Goal: Task Accomplishment & Management: Complete application form

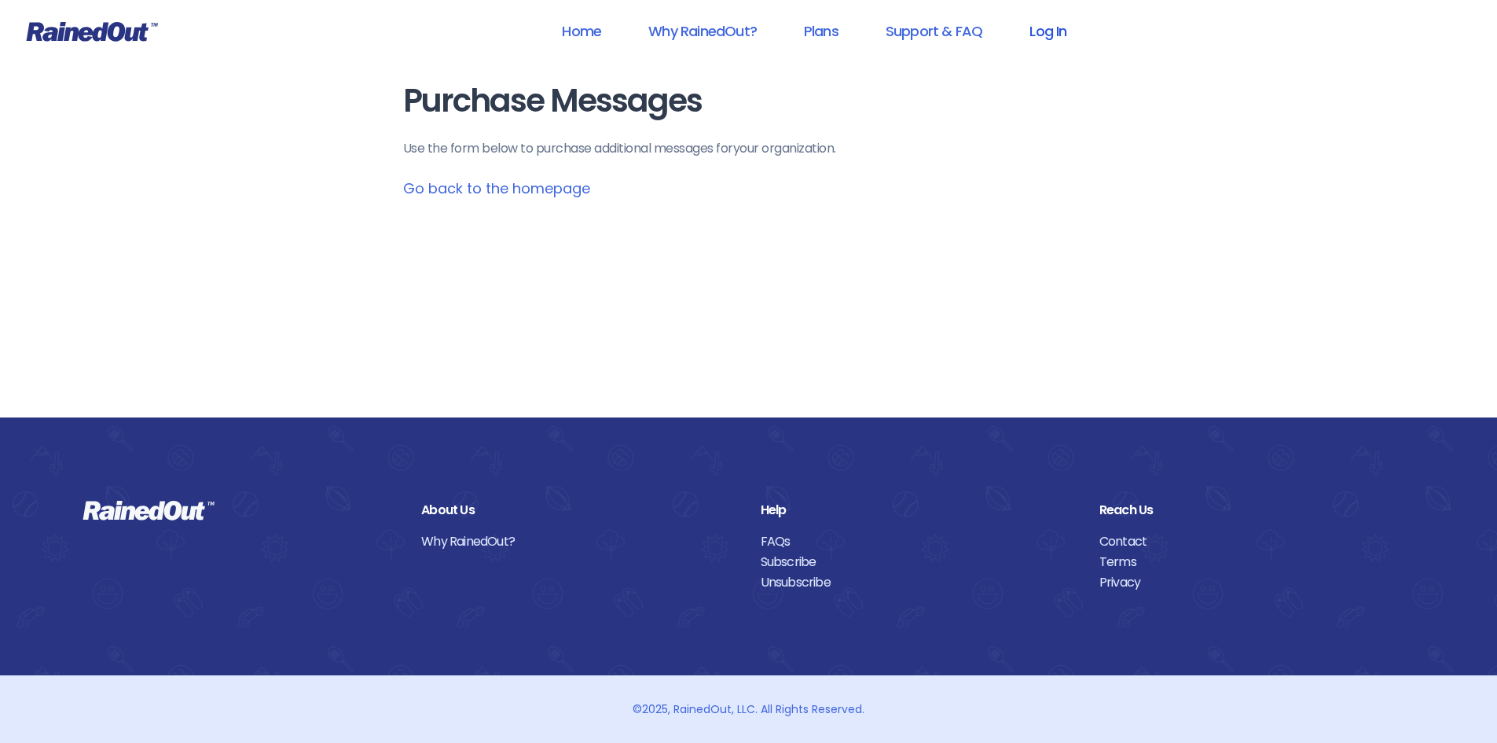
click at [1055, 29] on link "Log In" at bounding box center [1048, 30] width 78 height 35
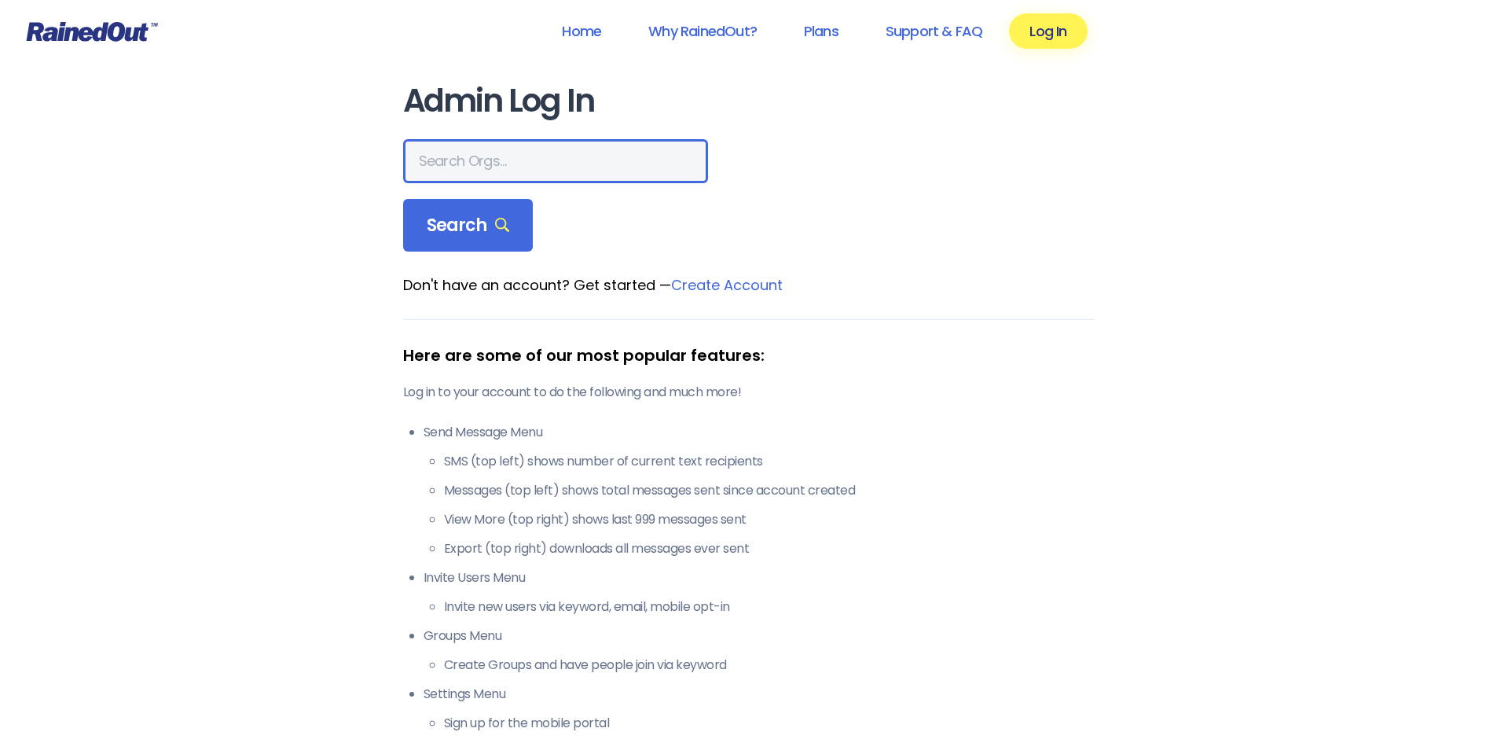
click at [543, 171] on input "text" at bounding box center [555, 161] width 305 height 44
type input "hfah"
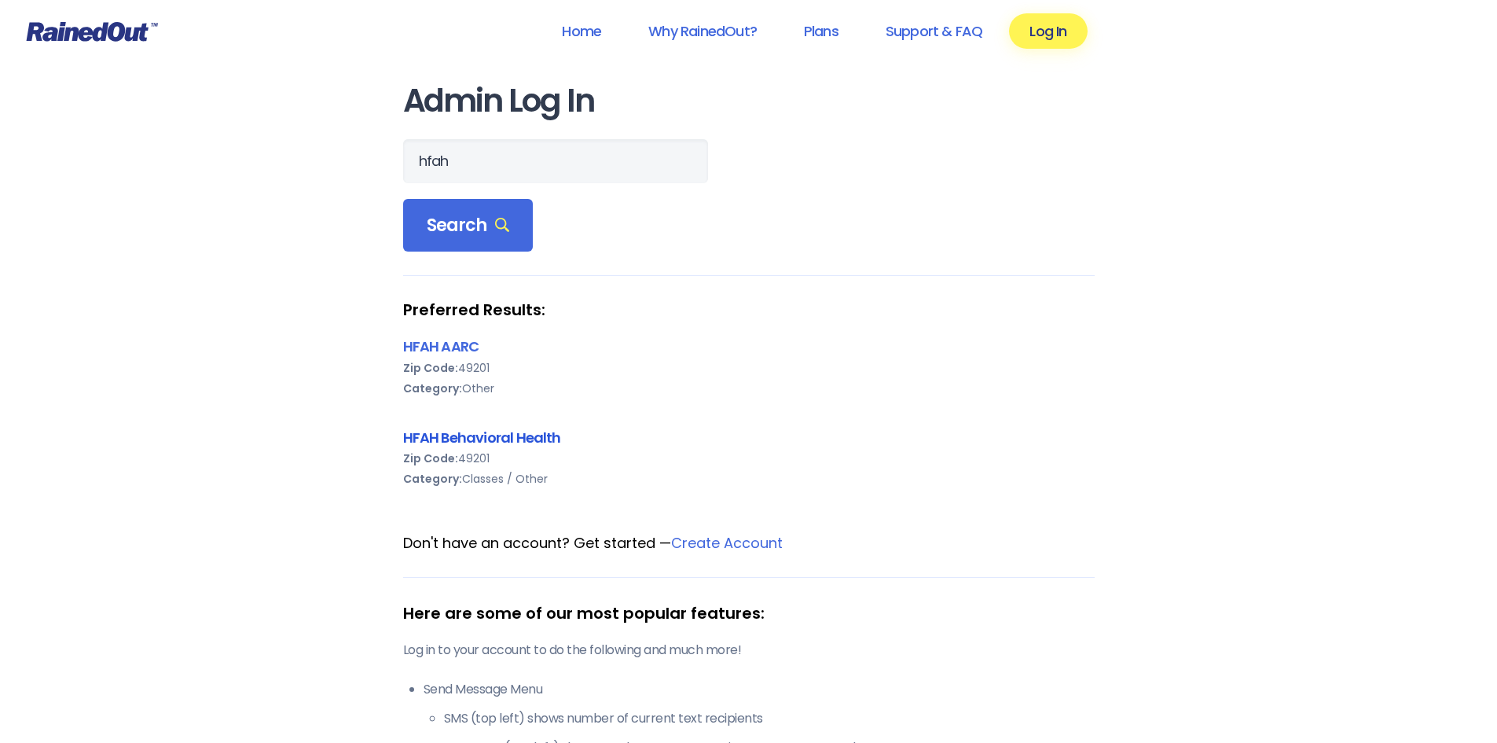
click at [457, 436] on link "HFAH Behavioral Health" at bounding box center [482, 438] width 158 height 20
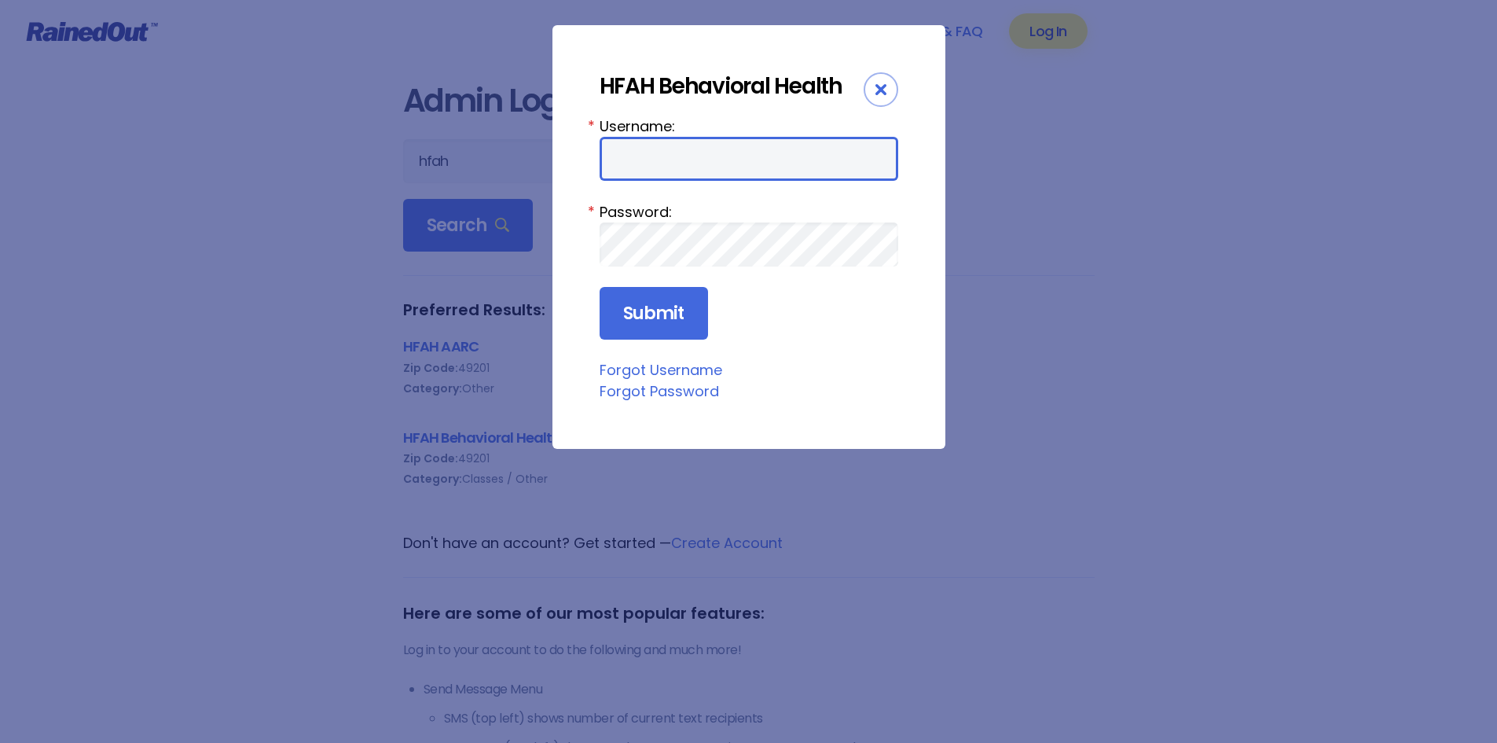
click at [687, 158] on input "Username:" at bounding box center [749, 159] width 299 height 44
type input "ChargeNurse"
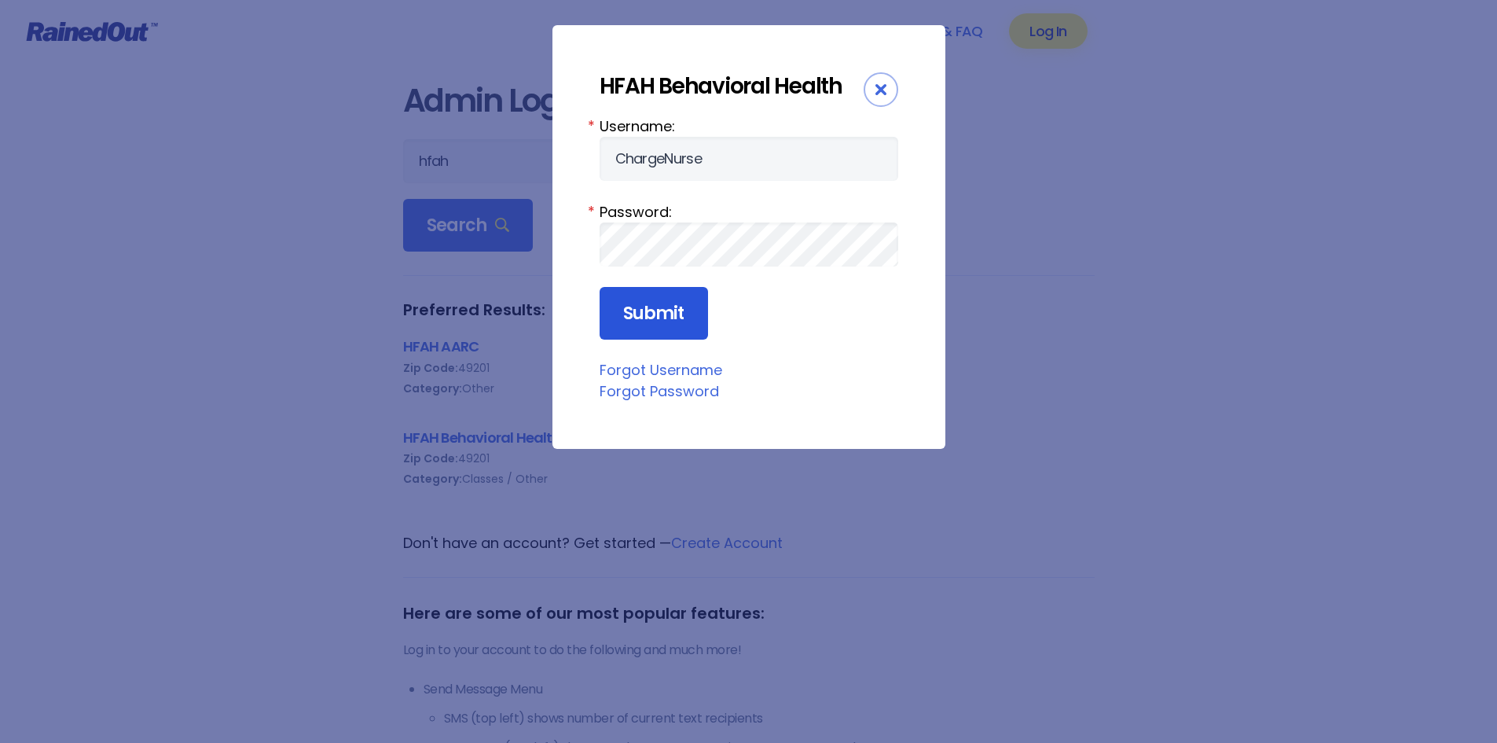
click at [670, 316] on input "Submit" at bounding box center [654, 313] width 108 height 53
